Goal: Information Seeking & Learning: Learn about a topic

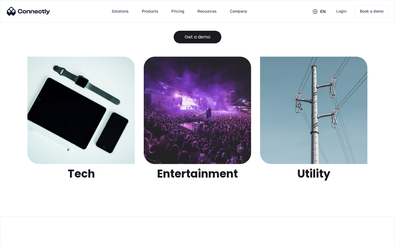
scroll to position [1733, 0]
